Goal: Transaction & Acquisition: Purchase product/service

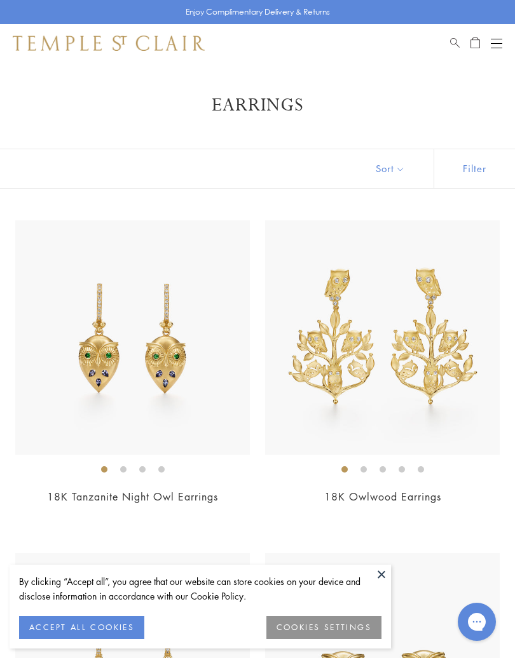
click at [493, 658] on img at bounding box center [382, 671] width 235 height 235
